Goal: Task Accomplishment & Management: Use online tool/utility

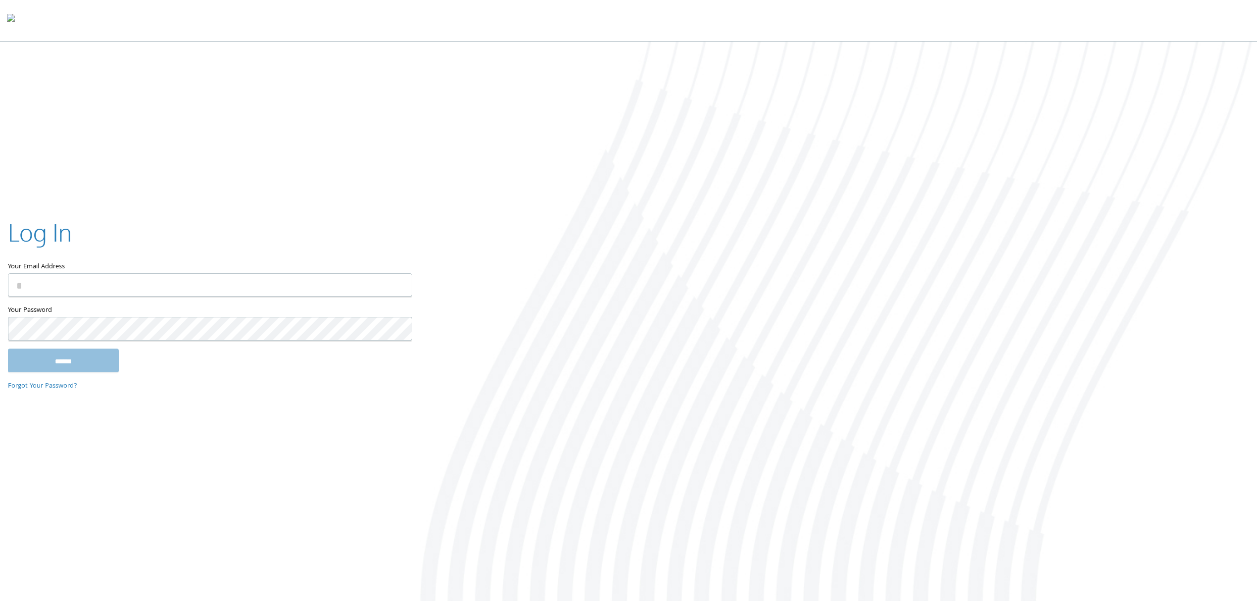
type input "**********"
click at [60, 360] on input "******" at bounding box center [63, 360] width 111 height 24
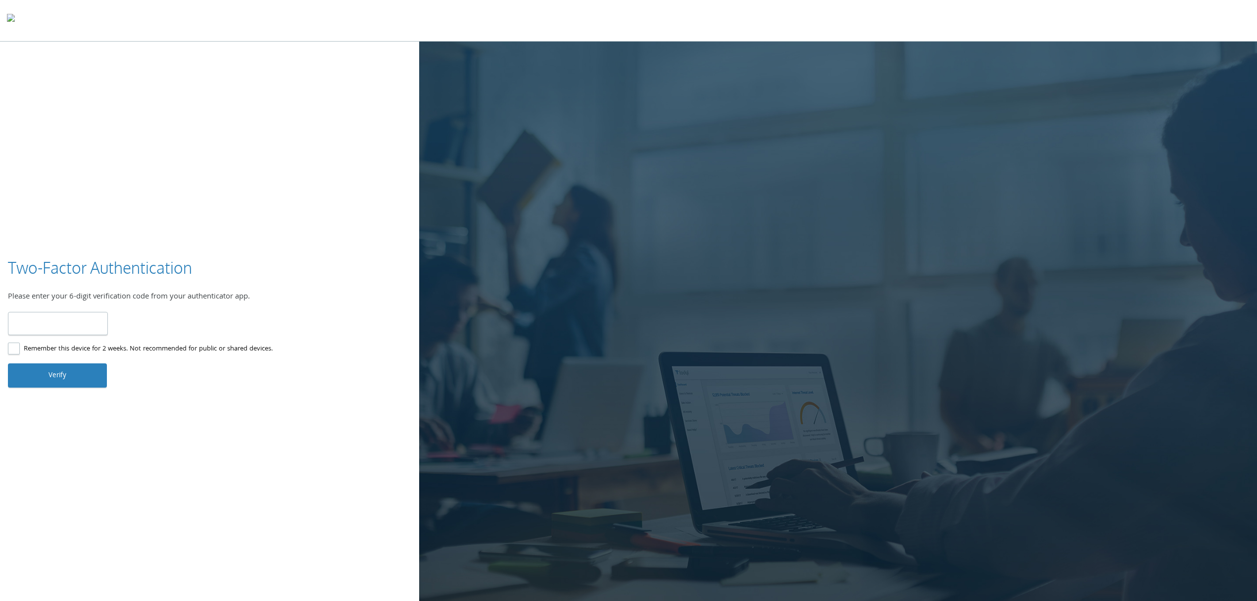
click at [76, 323] on input "number" at bounding box center [58, 323] width 100 height 23
type input "******"
